Goal: Task Accomplishment & Management: Manage account settings

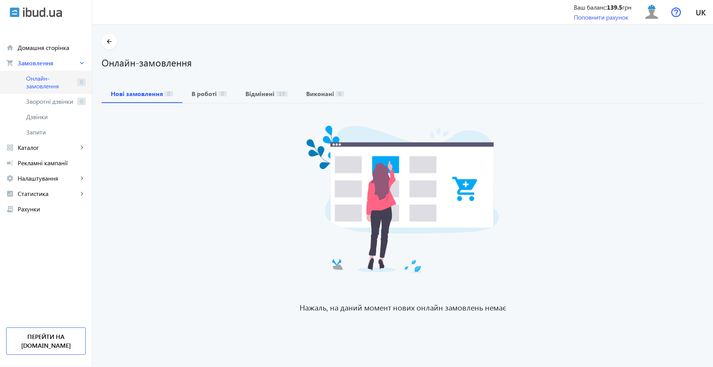
click at [37, 79] on span "Онлайн-замовлення" at bounding box center [50, 82] width 48 height 15
